Goal: Transaction & Acquisition: Purchase product/service

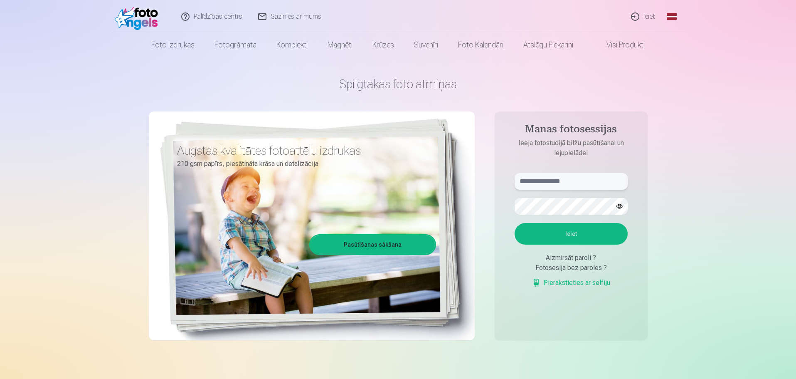
click at [571, 174] on input "text" at bounding box center [570, 181] width 113 height 17
type input "**********"
click at [514, 223] on button "Ieiet" at bounding box center [570, 234] width 113 height 22
click at [563, 226] on button "Ieiet" at bounding box center [570, 234] width 113 height 22
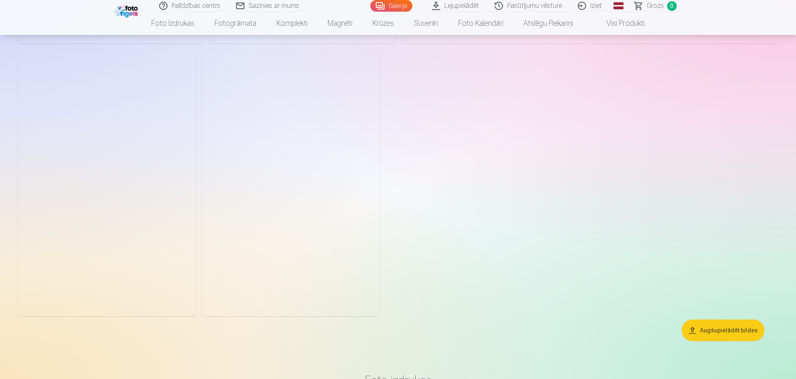
scroll to position [3282, 0]
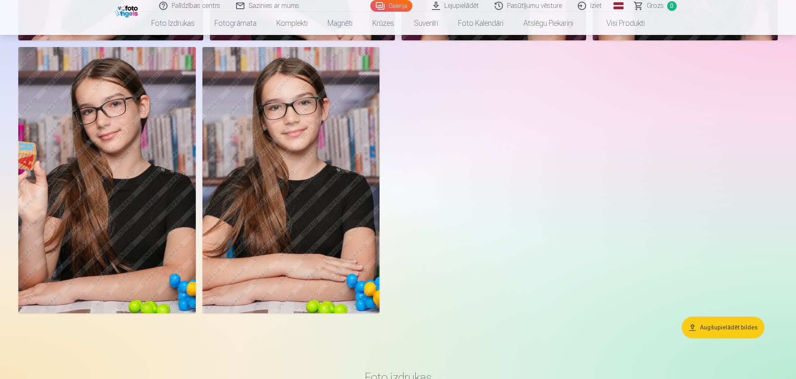
click at [326, 130] on img at bounding box center [290, 180] width 177 height 266
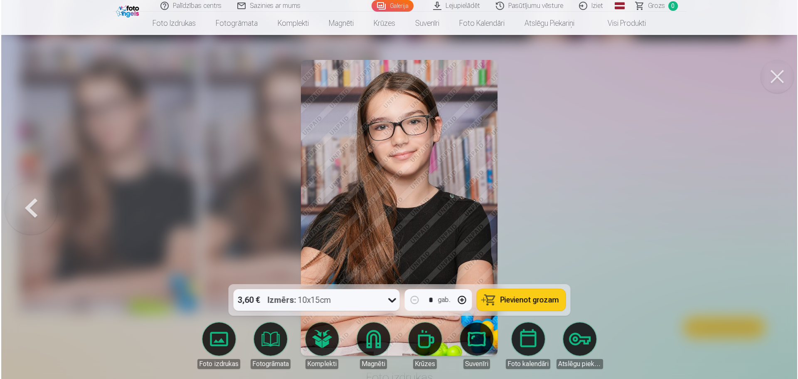
scroll to position [3290, 0]
click at [463, 300] on button "button" at bounding box center [462, 300] width 20 height 20
click at [462, 301] on button "button" at bounding box center [462, 300] width 20 height 20
click at [413, 295] on button "button" at bounding box center [414, 300] width 20 height 20
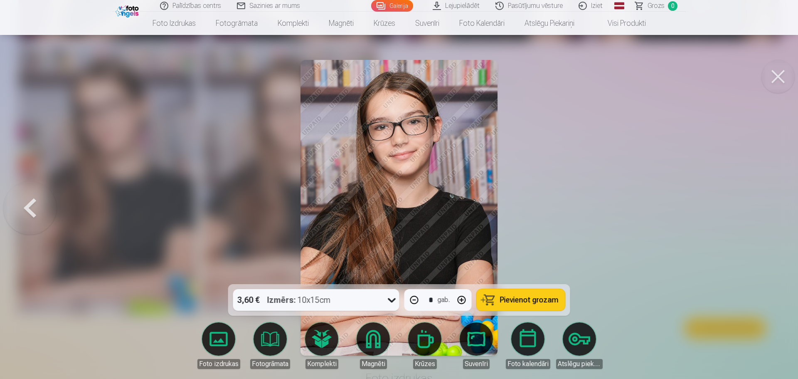
type input "*"
click at [778, 70] on button at bounding box center [777, 76] width 33 height 33
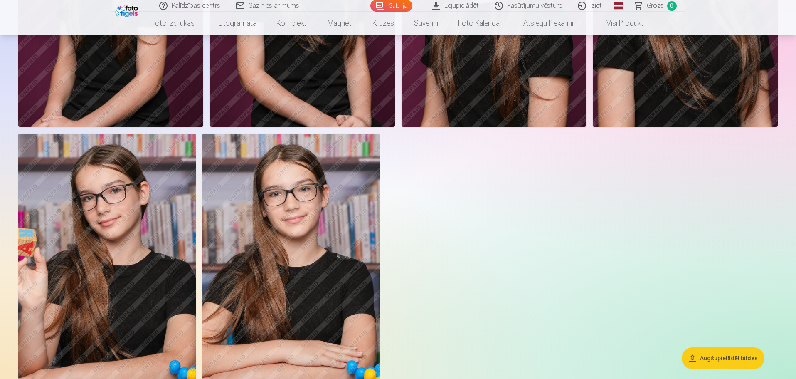
scroll to position [3199, 0]
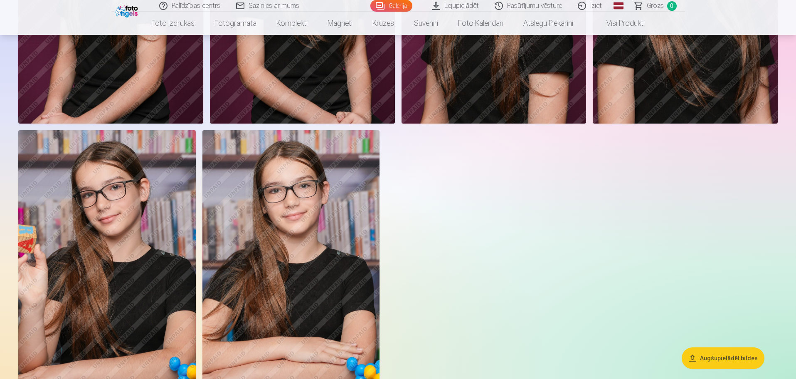
click at [354, 238] on img at bounding box center [290, 263] width 177 height 266
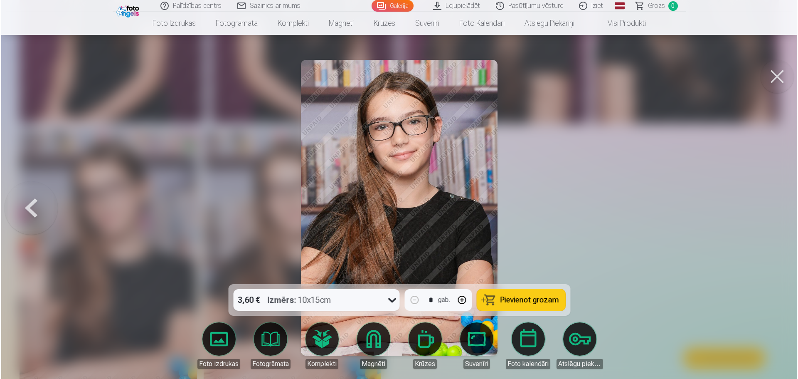
scroll to position [3207, 0]
click at [463, 299] on button "button" at bounding box center [462, 300] width 20 height 20
click at [519, 296] on span "Pievienot grozam" at bounding box center [529, 299] width 59 height 7
type input "*"
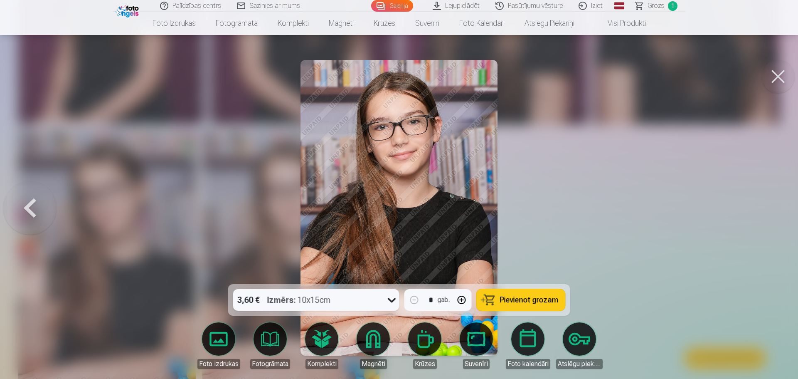
click at [696, 213] on div at bounding box center [399, 189] width 798 height 379
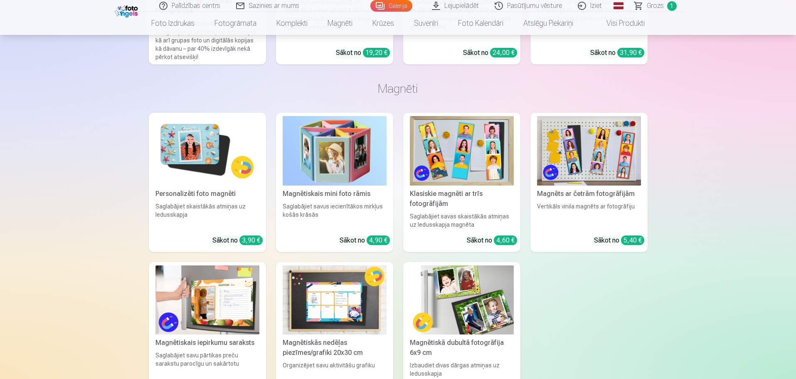
scroll to position [4321, 0]
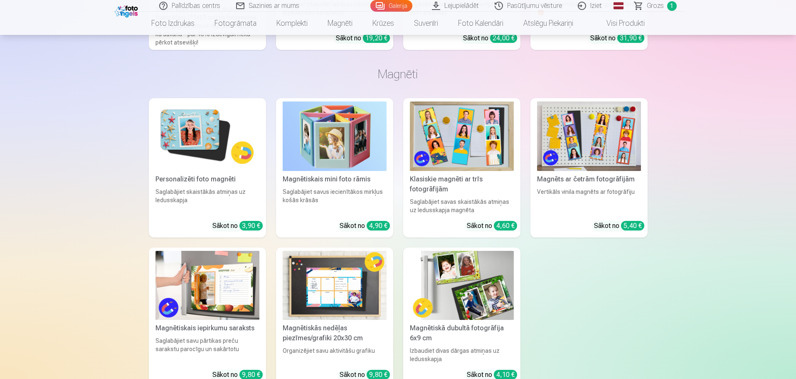
click at [233, 144] on img at bounding box center [207, 135] width 104 height 69
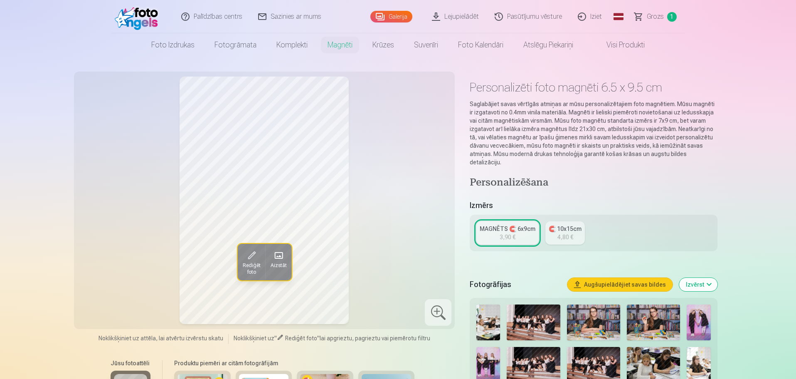
click at [519, 224] on link "MAGNĒTS 🧲 6x9cm 3,90 €" at bounding box center [507, 232] width 62 height 23
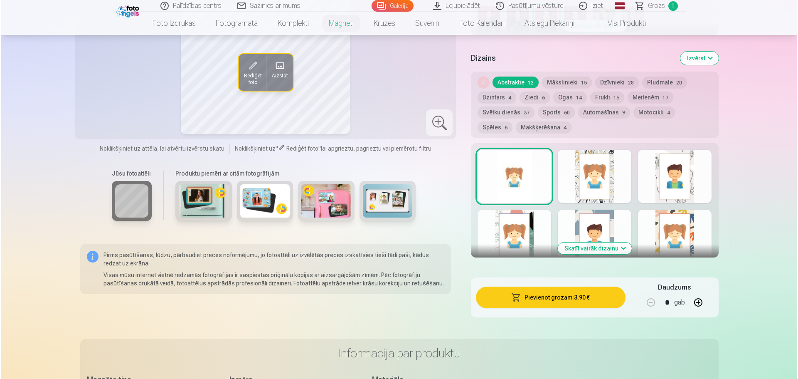
scroll to position [415, 0]
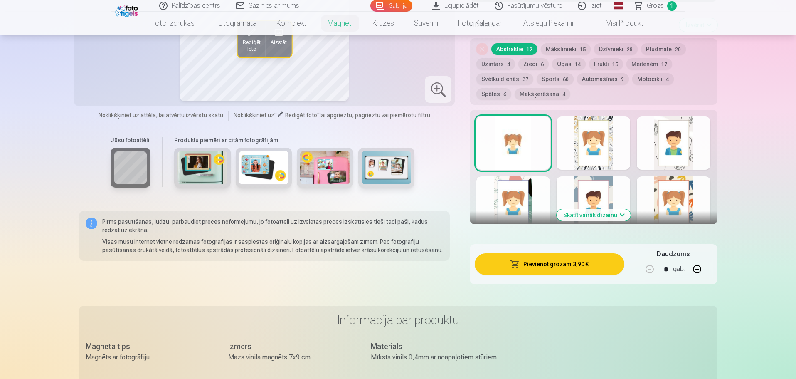
click at [569, 259] on button "Pievienot grozam : 3,90 €" at bounding box center [548, 264] width 149 height 22
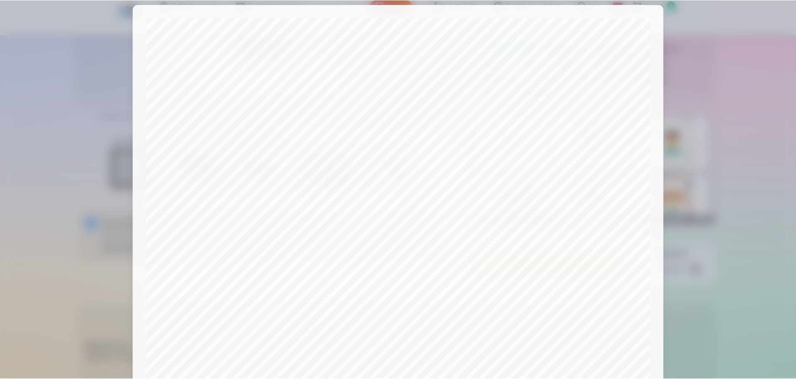
scroll to position [220, 0]
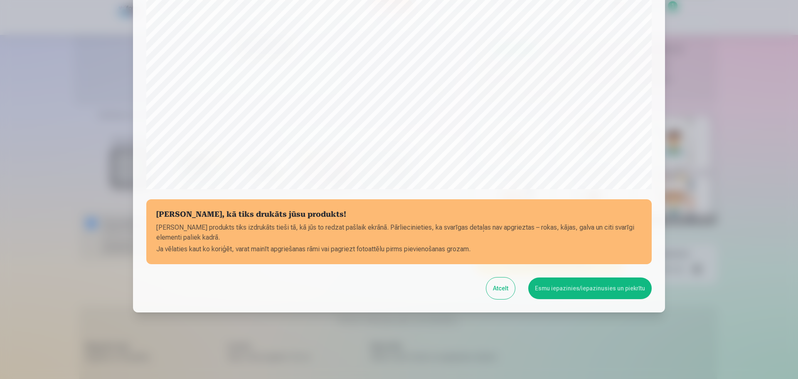
click at [592, 289] on button "Esmu iepazinies/iepazinusies un piekrītu" at bounding box center [589, 288] width 123 height 22
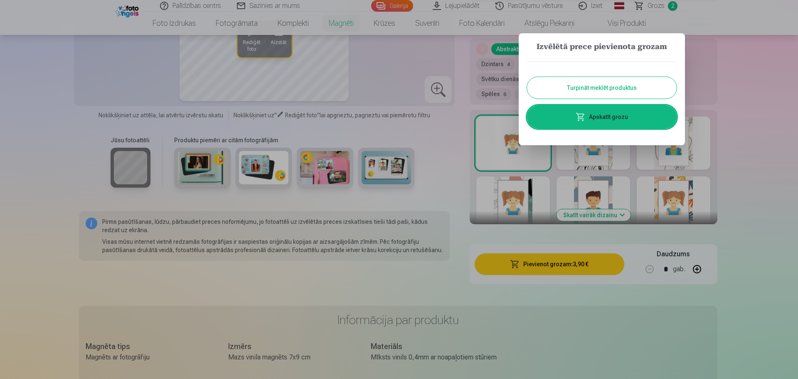
click at [755, 115] on div at bounding box center [399, 189] width 798 height 379
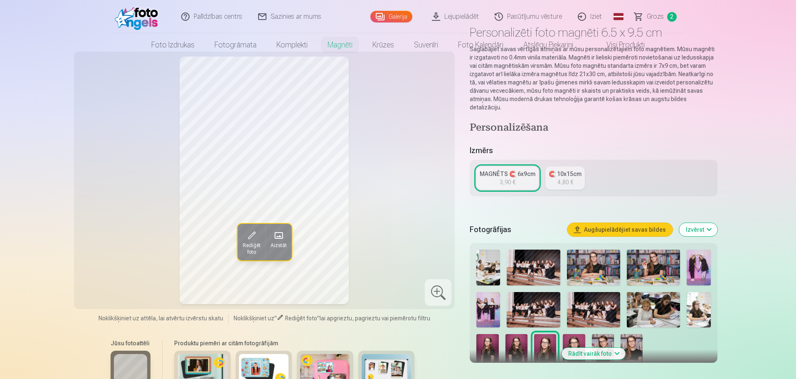
scroll to position [0, 0]
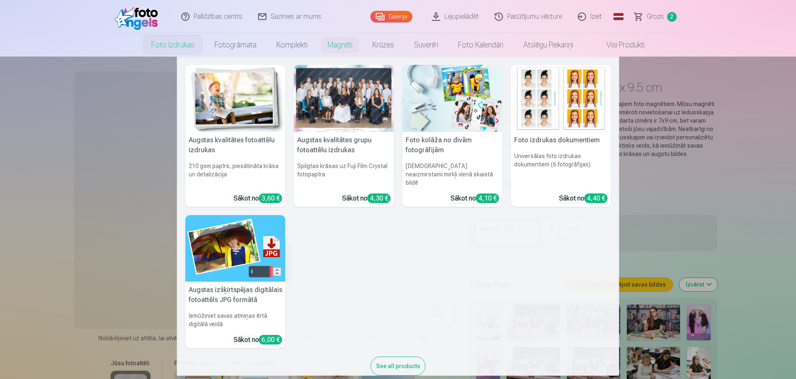
click at [168, 47] on link "Foto izdrukas" at bounding box center [172, 44] width 63 height 23
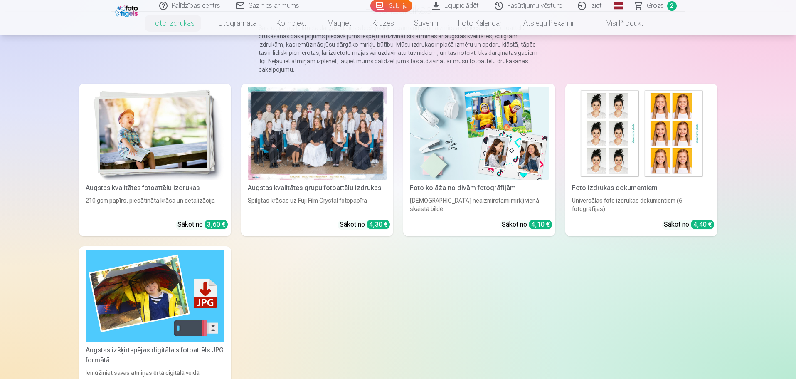
scroll to position [208, 0]
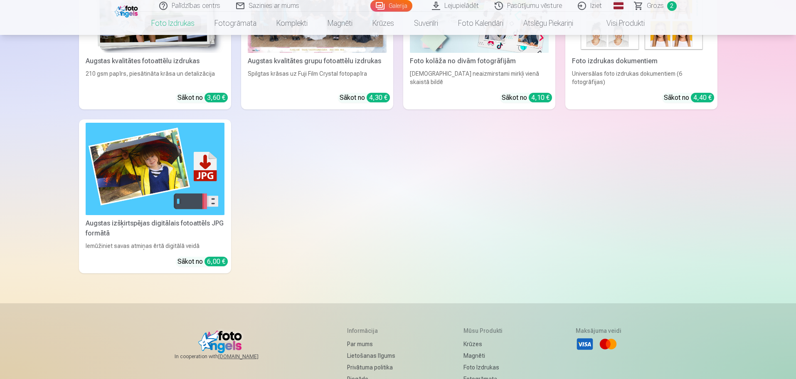
click at [174, 64] on div "Augstas kvalitātes fotoattēlu izdrukas" at bounding box center [154, 61] width 145 height 10
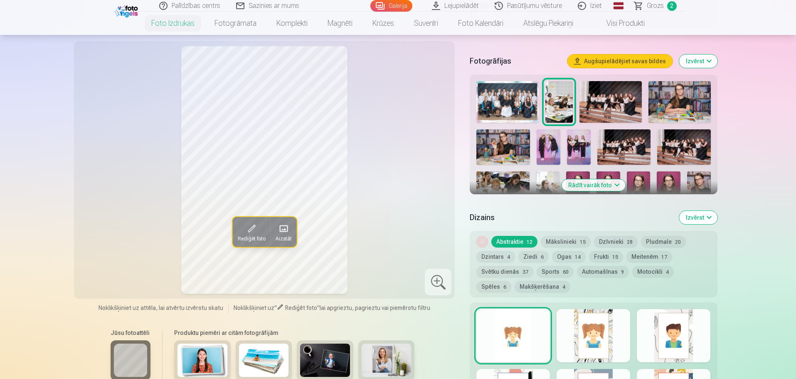
scroll to position [291, 0]
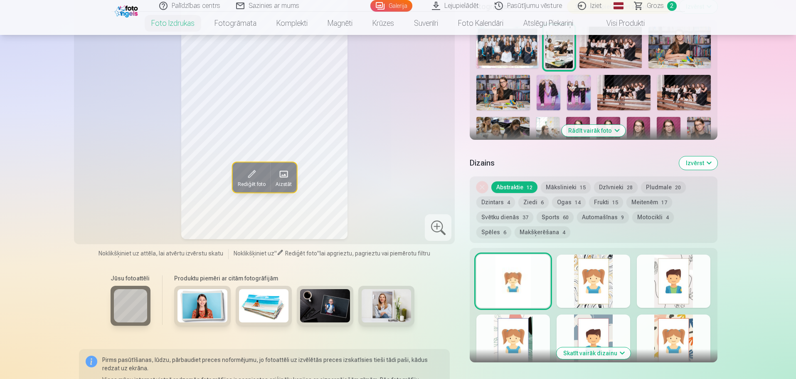
click at [606, 129] on button "Rādīt vairāk foto" at bounding box center [593, 131] width 64 height 12
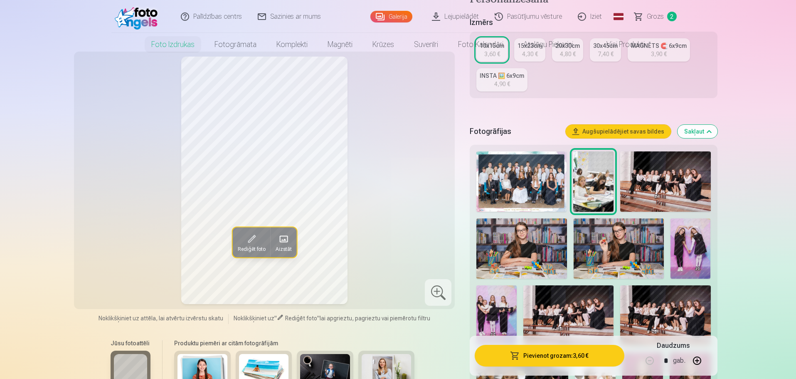
scroll to position [0, 0]
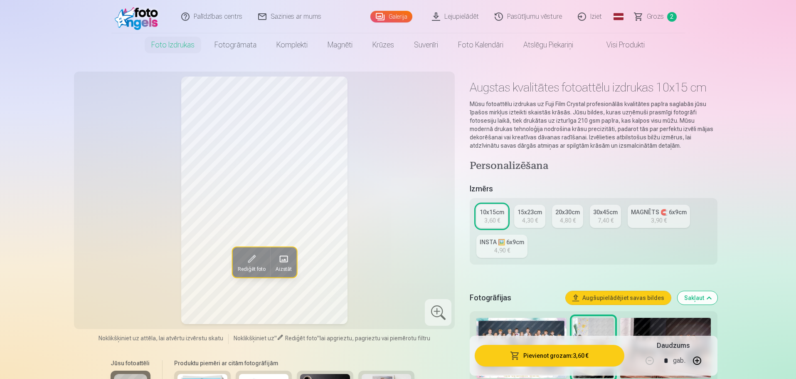
click at [655, 15] on span "Grozs" at bounding box center [655, 17] width 17 height 10
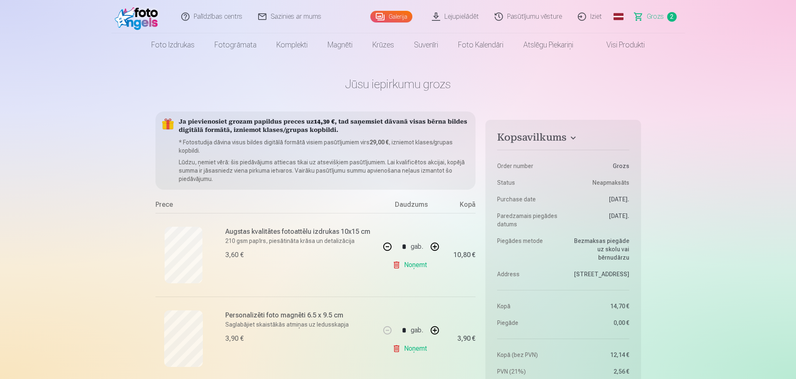
click at [397, 19] on link "Galerija" at bounding box center [391, 17] width 42 height 12
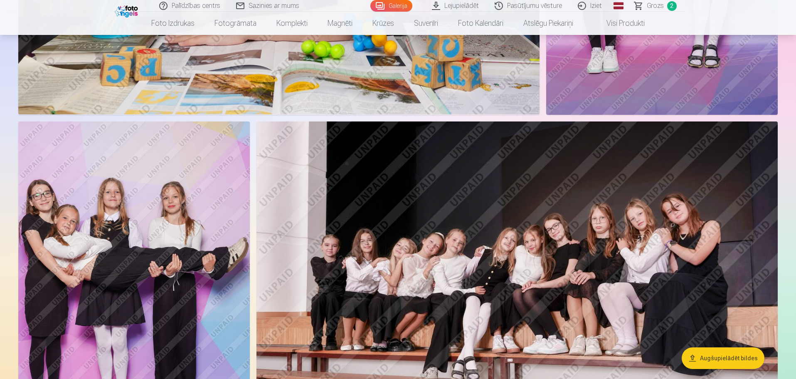
click at [734, 356] on button "Augšupielādēt bildes" at bounding box center [722, 358] width 83 height 22
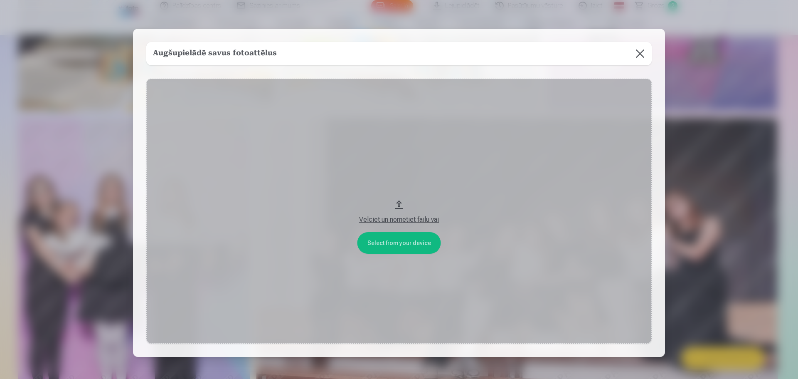
click at [637, 49] on button at bounding box center [639, 53] width 23 height 23
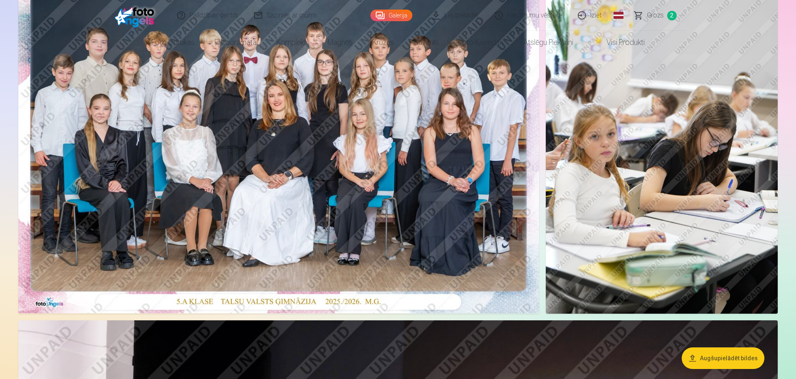
scroll to position [0, 0]
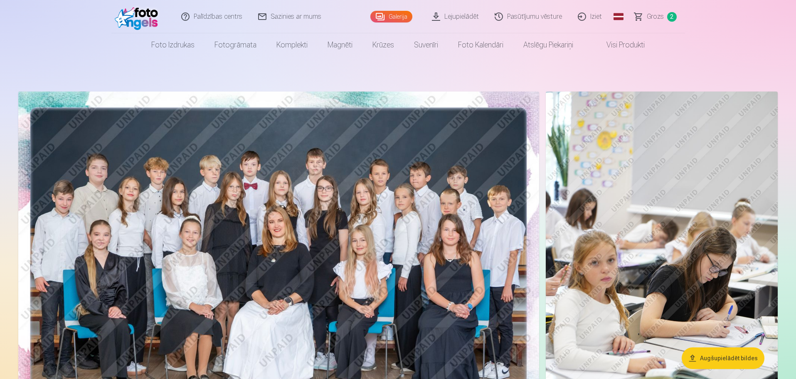
click at [628, 49] on link "Visi produkti" at bounding box center [618, 44] width 71 height 23
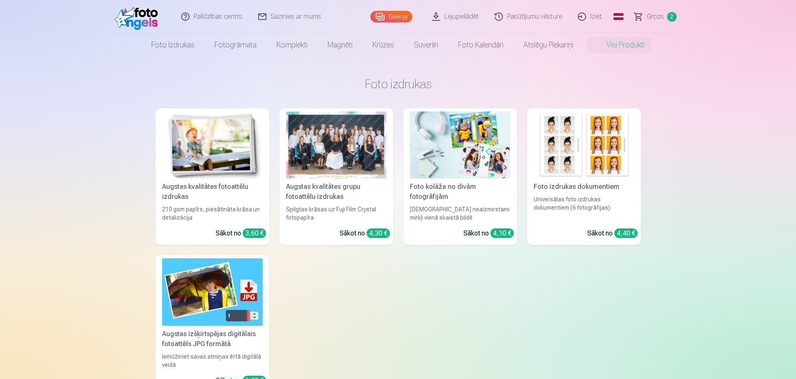
click at [660, 14] on span "Grozs" at bounding box center [655, 17] width 17 height 10
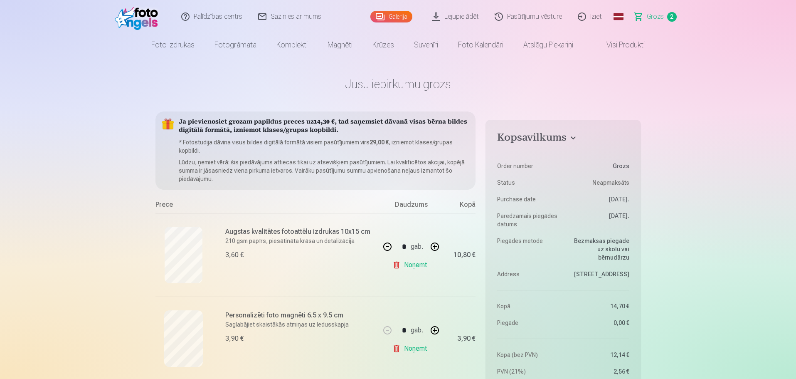
click at [594, 19] on link "Iziet" at bounding box center [590, 16] width 40 height 33
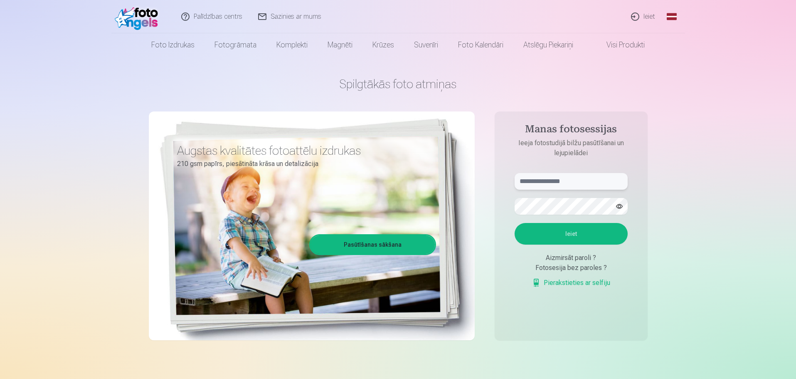
click at [564, 176] on input "text" at bounding box center [570, 181] width 113 height 17
click at [560, 186] on input "text" at bounding box center [570, 181] width 113 height 17
type input "**********"
click at [514, 223] on button "Ieiet" at bounding box center [570, 234] width 113 height 22
